Goal: Information Seeking & Learning: Learn about a topic

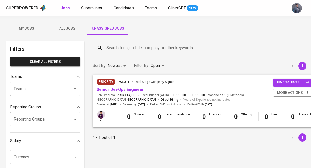
click at [66, 25] on span "All Jobs" at bounding box center [67, 28] width 35 height 6
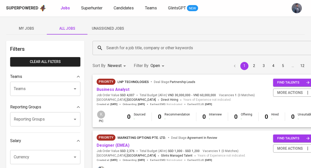
click at [130, 48] on input "Search for a job title, company or other keywords" at bounding box center [206, 48] width 202 height 10
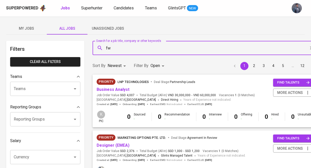
type input "fwd"
click at [136, 62] on li "fwd in Companies" at bounding box center [202, 62] width 220 height 9
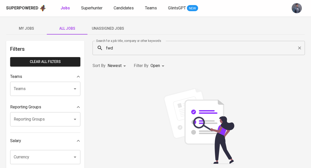
click at [100, 27] on span "Unassigned Jobs" at bounding box center [108, 28] width 35 height 6
click at [70, 29] on span "All Jobs" at bounding box center [67, 28] width 35 height 6
click at [301, 48] on icon "Clear" at bounding box center [299, 48] width 5 height 5
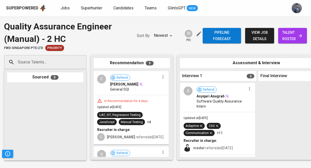
click at [263, 38] on span "view job details" at bounding box center [259, 35] width 21 height 12
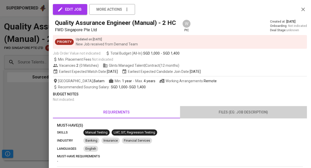
click at [240, 114] on span "files (eg: job description)" at bounding box center [243, 112] width 121 height 6
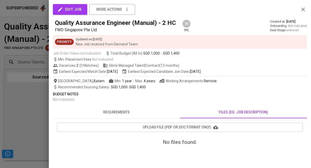
click at [140, 111] on span "requirements" at bounding box center [116, 112] width 121 height 6
